Goal: Task Accomplishment & Management: Complete application form

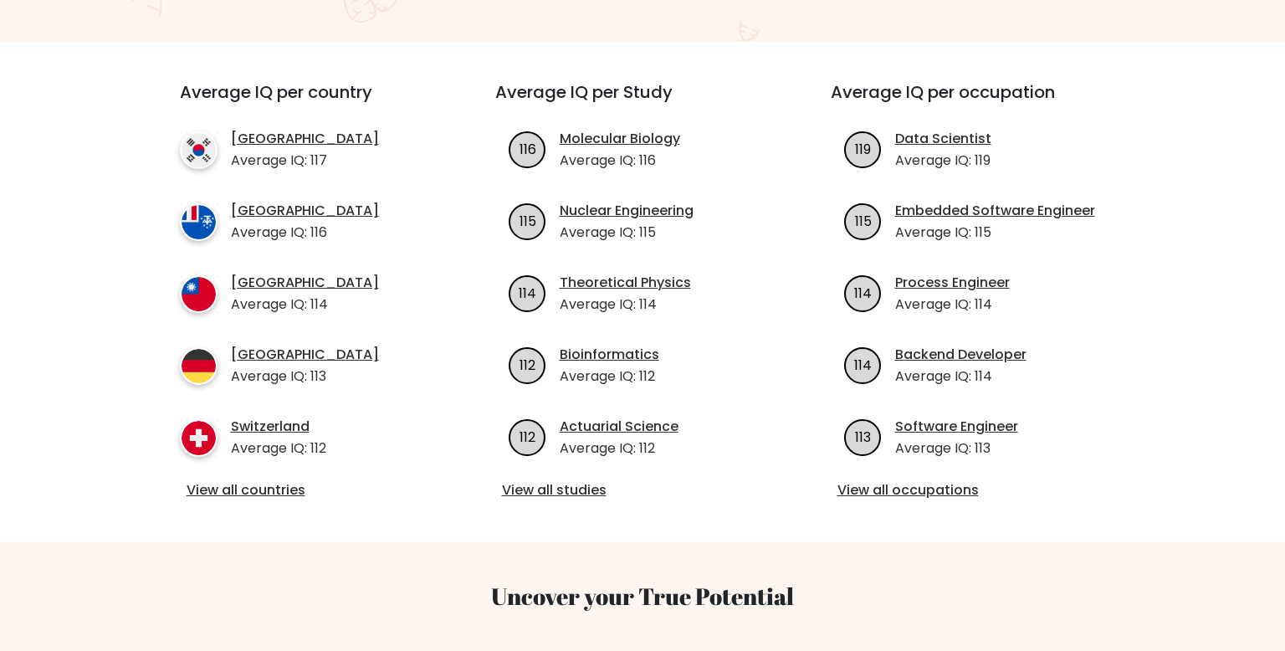
scroll to position [567, 0]
click at [269, 481] on link "View all countries" at bounding box center [308, 491] width 242 height 20
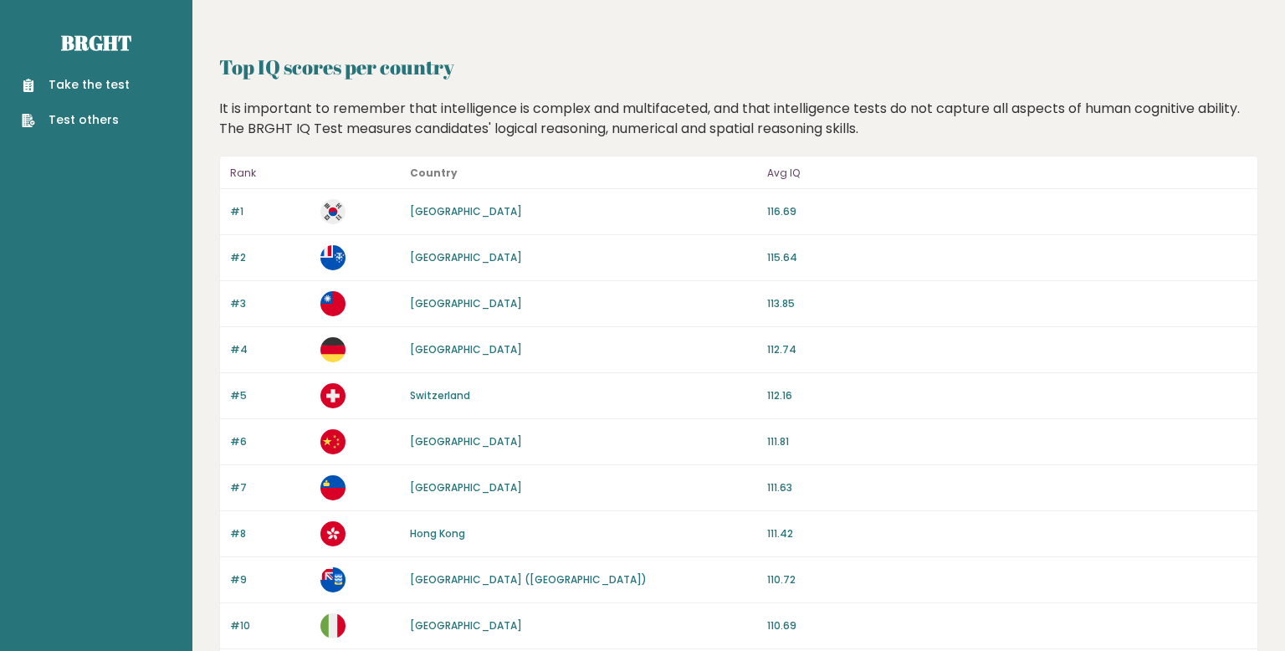
click at [95, 81] on link "Take the test" at bounding box center [76, 85] width 108 height 18
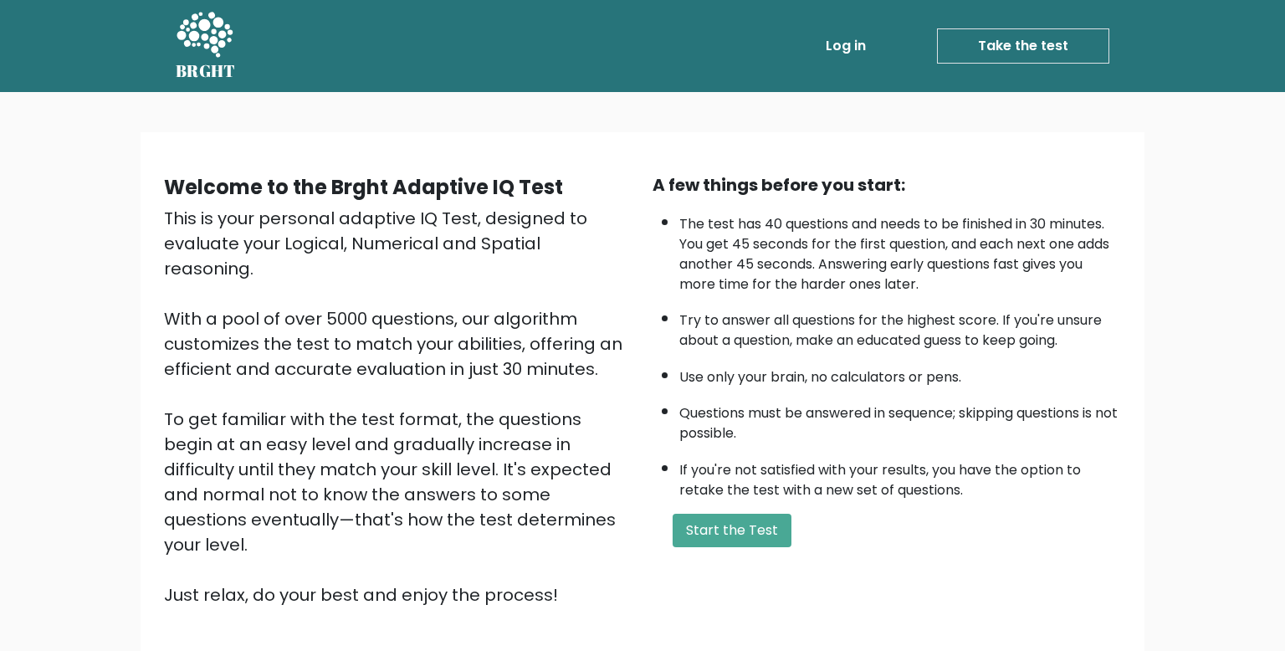
click at [752, 549] on div "A few things before you start: The test has 40 questions and needs to be finish…" at bounding box center [887, 389] width 489 height 435
click at [759, 518] on button "Start the Test" at bounding box center [732, 530] width 119 height 33
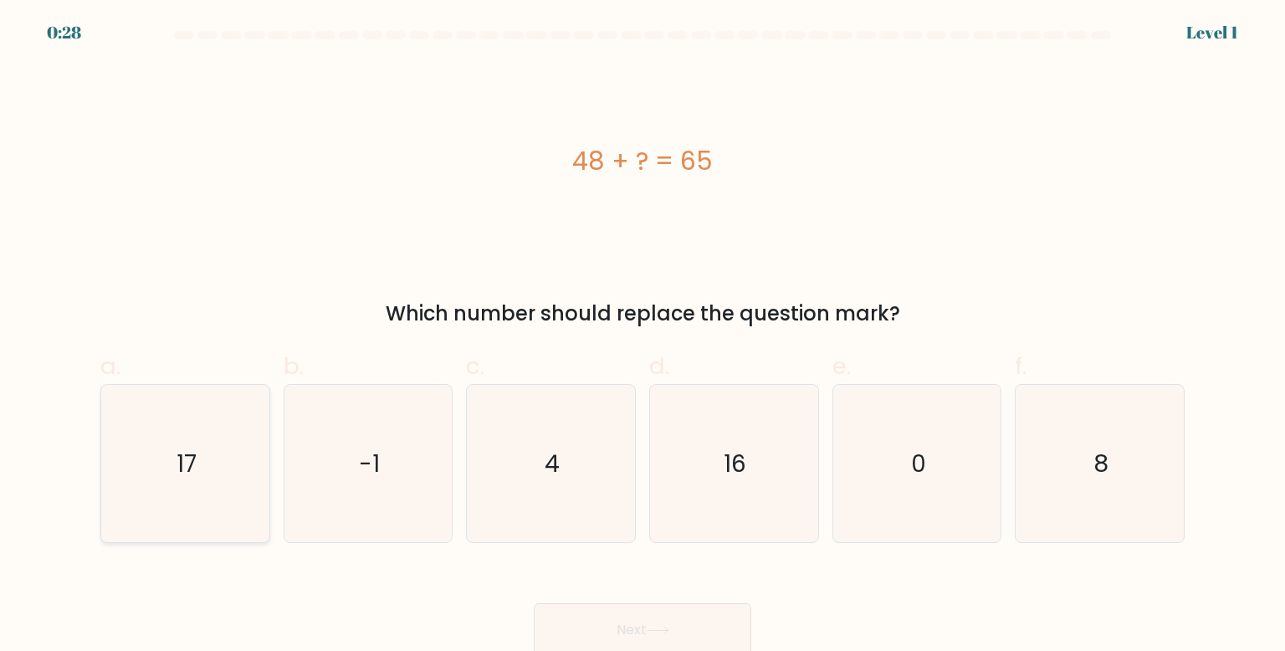
click at [199, 464] on icon "17" at bounding box center [184, 463] width 157 height 157
click at [643, 336] on input "a. 17" at bounding box center [643, 331] width 1 height 11
radio input "true"
click at [667, 617] on button "Next" at bounding box center [643, 630] width 218 height 54
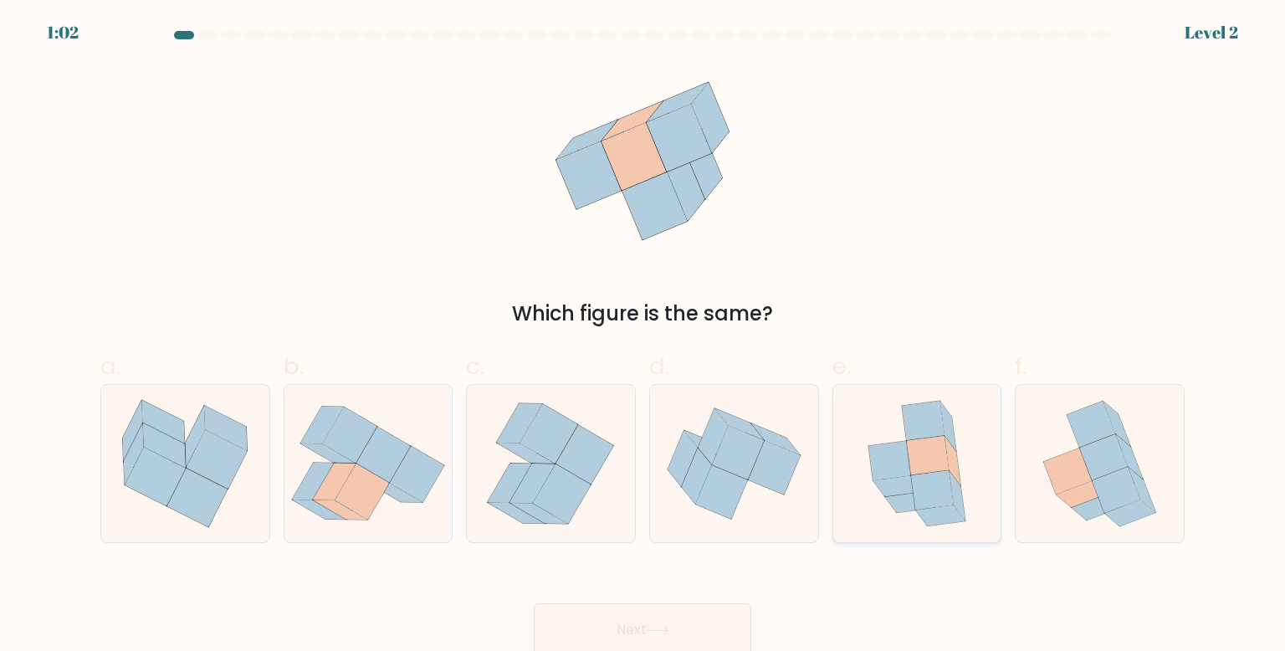
click at [958, 445] on icon at bounding box center [918, 463] width 130 height 157
click at [644, 336] on input "e." at bounding box center [643, 331] width 1 height 11
radio input "true"
click at [651, 624] on button "Next" at bounding box center [643, 630] width 218 height 54
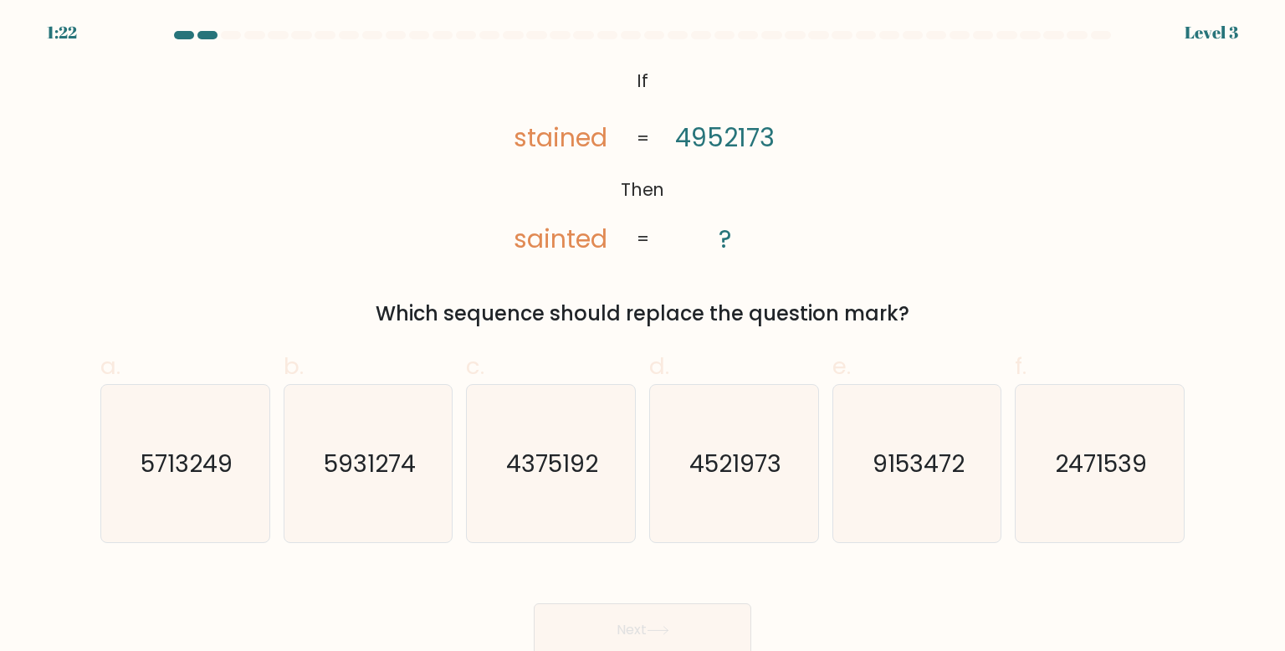
scroll to position [6, 0]
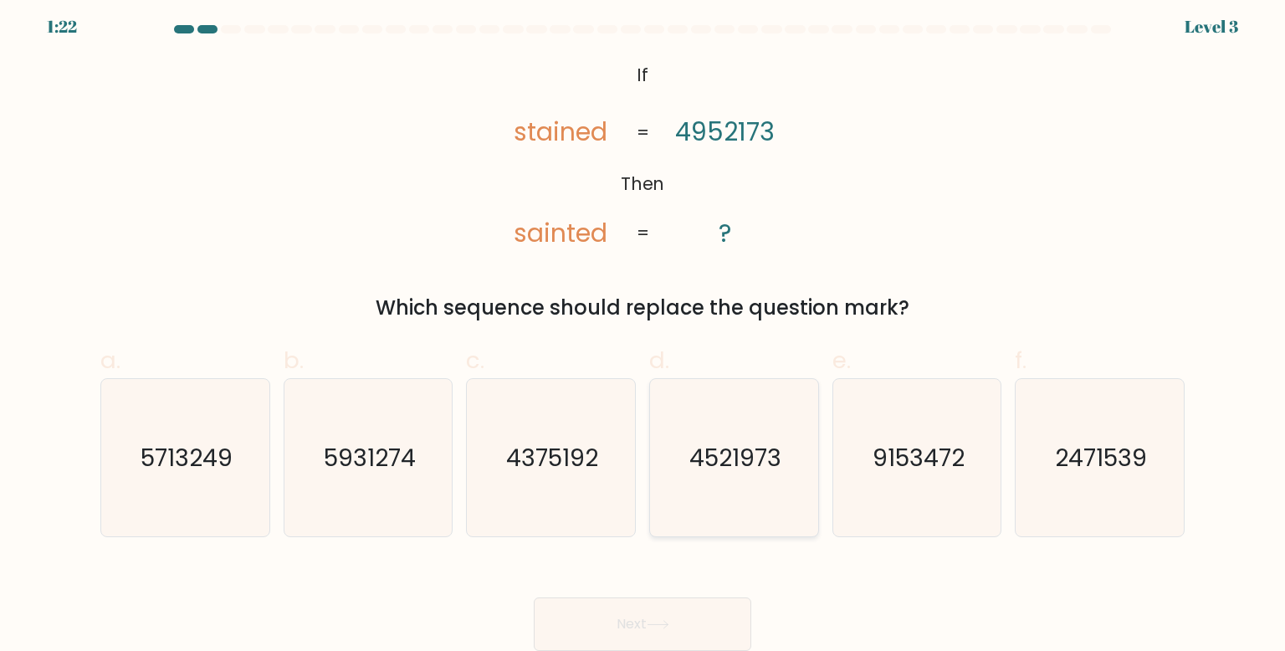
click at [803, 438] on icon "4521973" at bounding box center [733, 457] width 157 height 157
click at [644, 331] on input "d. 4521973" at bounding box center [643, 325] width 1 height 11
radio input "true"
click at [628, 632] on button "Next" at bounding box center [643, 625] width 218 height 54
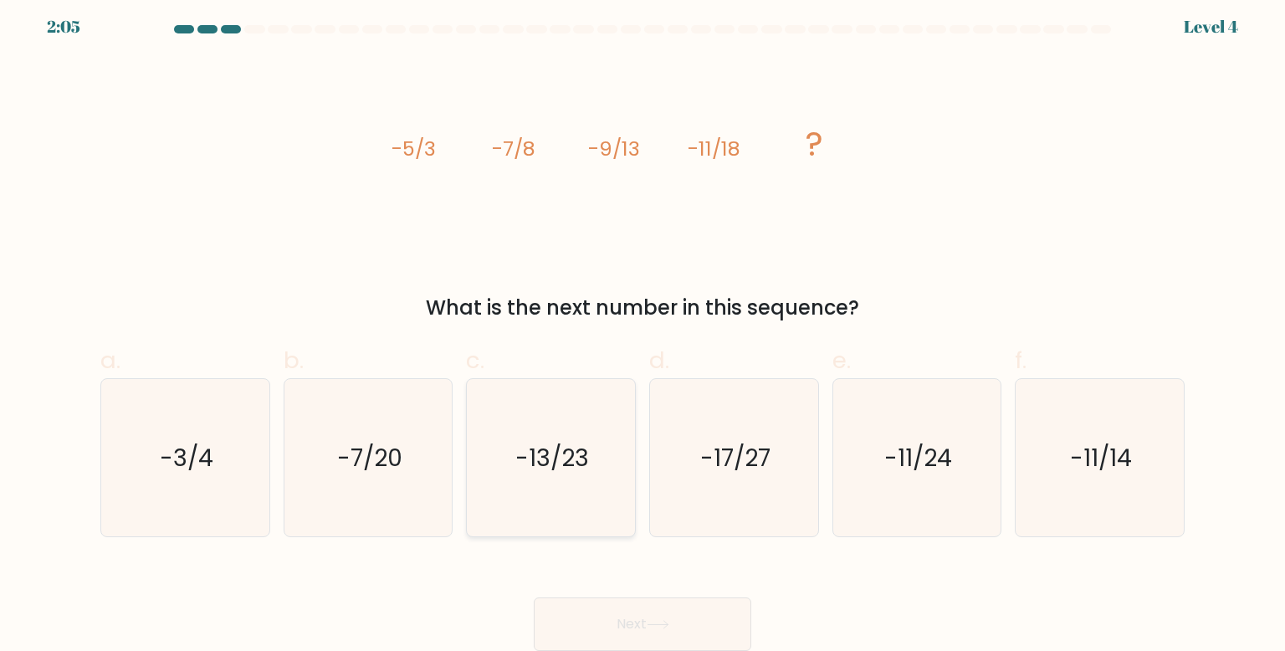
click at [614, 485] on icon "-13/23" at bounding box center [550, 457] width 157 height 157
click at [643, 331] on input "c. -13/23" at bounding box center [643, 325] width 1 height 11
radio input "true"
click at [671, 579] on div "Next" at bounding box center [642, 604] width 1105 height 94
click at [793, 499] on icon "-17/27" at bounding box center [733, 457] width 157 height 157
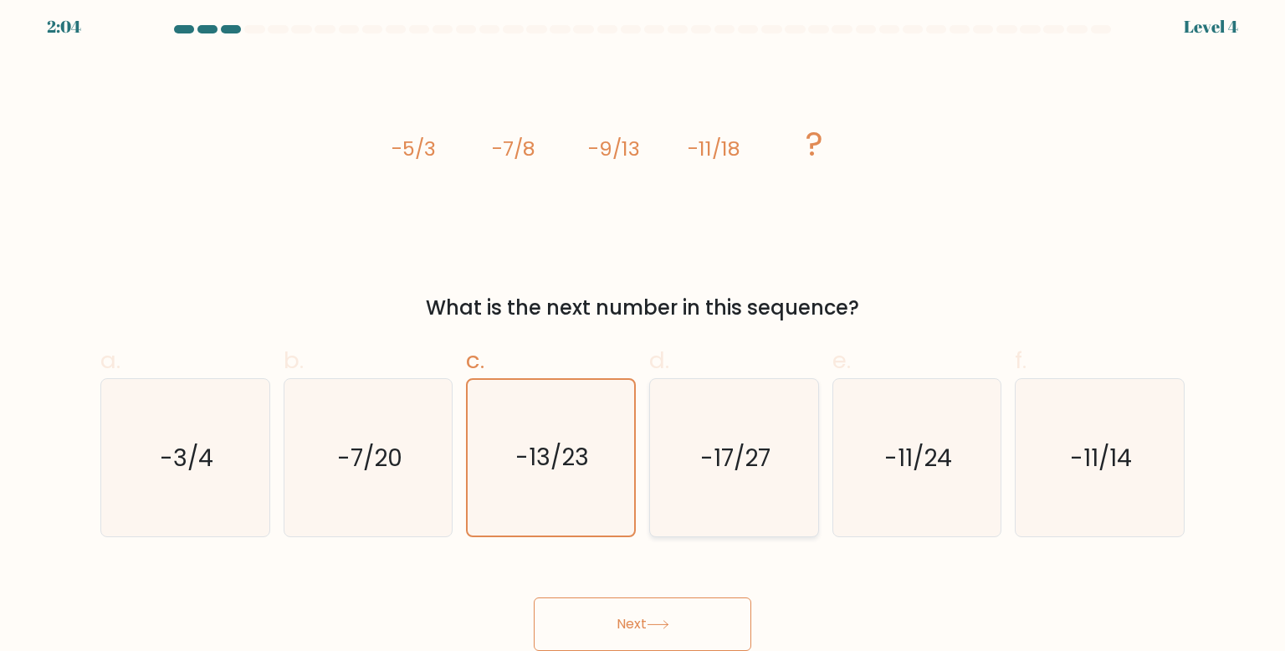
click at [644, 331] on input "d. -17/27" at bounding box center [643, 325] width 1 height 11
radio input "true"
